Goal: Entertainment & Leisure: Browse casually

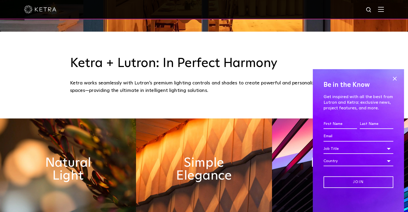
scroll to position [188, 0]
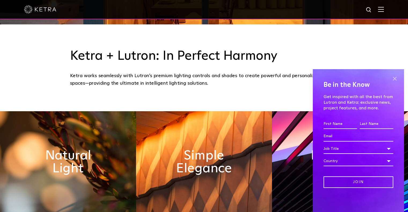
click at [395, 80] on span at bounding box center [394, 79] width 8 height 8
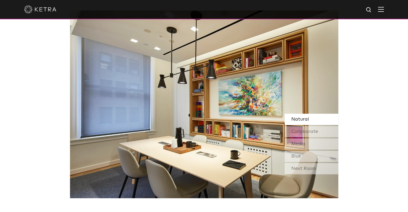
scroll to position [456, 0]
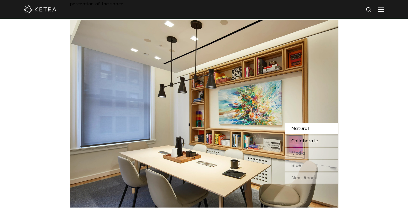
click at [290, 142] on div "Collaborate" at bounding box center [311, 140] width 54 height 11
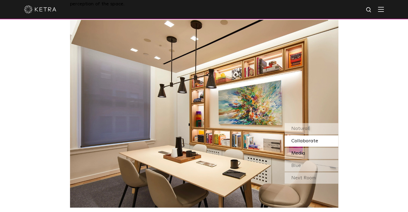
click at [296, 154] on span "Media" at bounding box center [298, 153] width 14 height 5
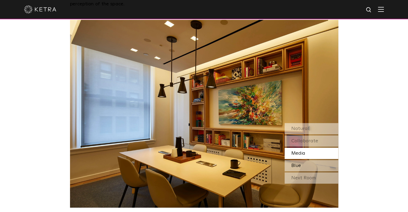
click at [298, 165] on span "Blue" at bounding box center [296, 165] width 10 height 5
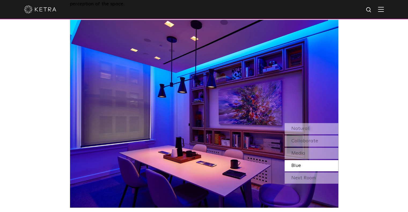
click at [298, 178] on div "Next Room" at bounding box center [311, 177] width 54 height 11
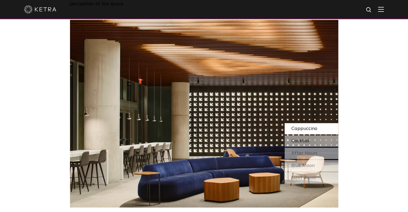
click at [314, 140] on div "Cocktail" at bounding box center [311, 140] width 54 height 11
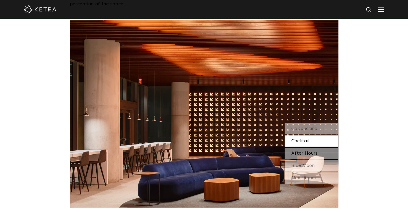
click at [313, 156] on span "After Hours" at bounding box center [304, 153] width 26 height 5
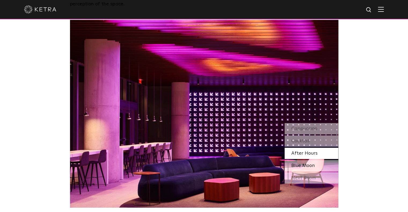
click at [309, 166] on span "Blue Moon" at bounding box center [302, 165] width 23 height 5
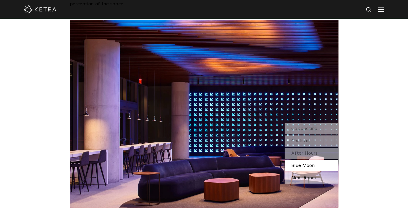
click at [309, 177] on div "Next Room" at bounding box center [311, 177] width 54 height 11
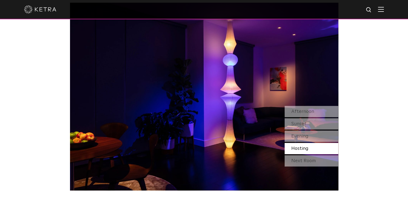
scroll to position [482, 0]
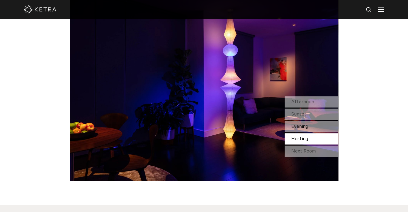
click at [305, 128] on span "Evening" at bounding box center [299, 126] width 17 height 5
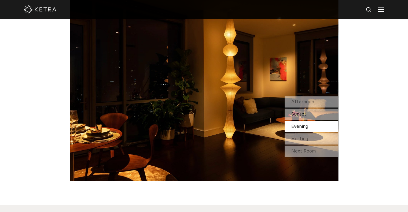
click at [308, 116] on div "Sunset" at bounding box center [311, 114] width 54 height 11
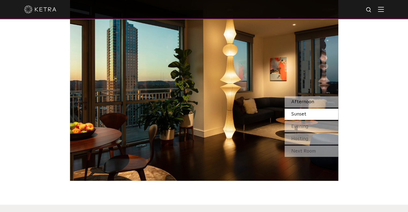
click at [304, 102] on span "Afternoon" at bounding box center [302, 101] width 23 height 5
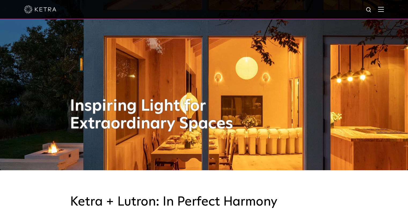
scroll to position [0, 0]
